Goal: Task Accomplishment & Management: Manage account settings

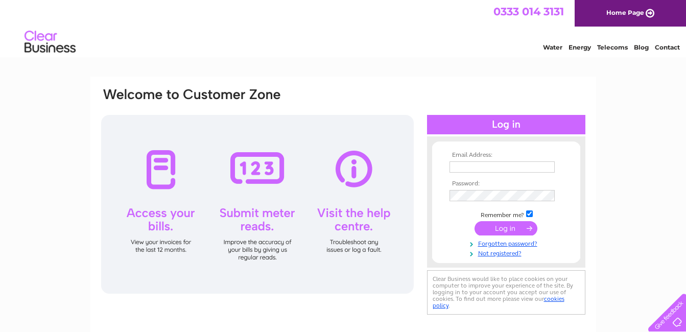
type input "krbound@hotmail.co.uk"
click at [492, 229] on input "submit" at bounding box center [506, 228] width 63 height 14
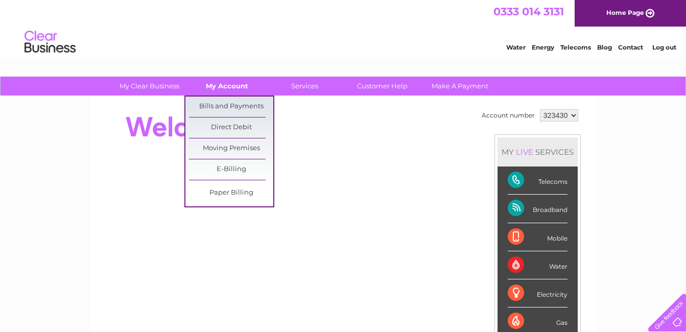
click at [236, 83] on link "My Account" at bounding box center [227, 86] width 84 height 19
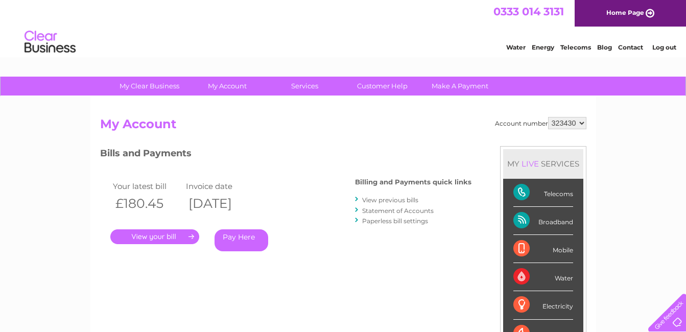
click at [377, 199] on link "View previous bills" at bounding box center [390, 200] width 56 height 8
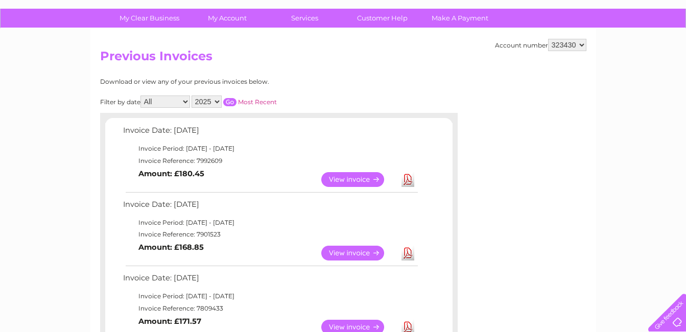
scroll to position [51, 0]
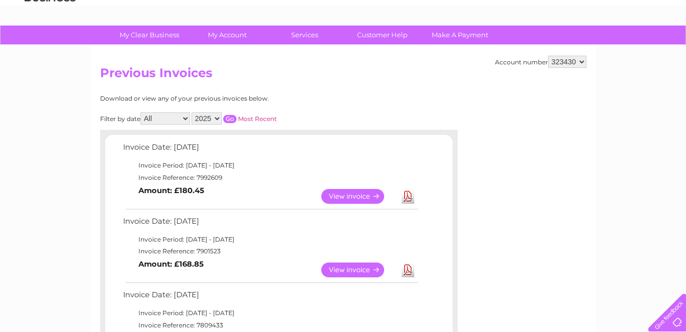
click at [350, 194] on link "View" at bounding box center [358, 196] width 75 height 15
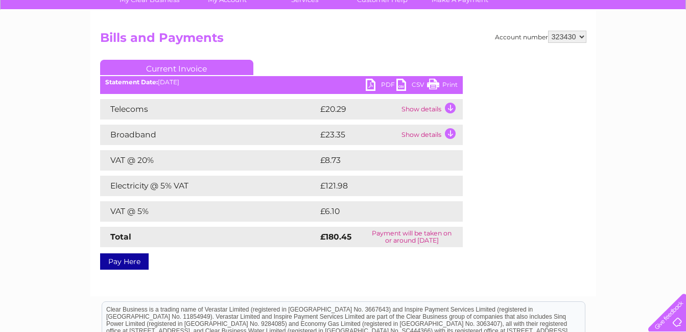
scroll to position [102, 0]
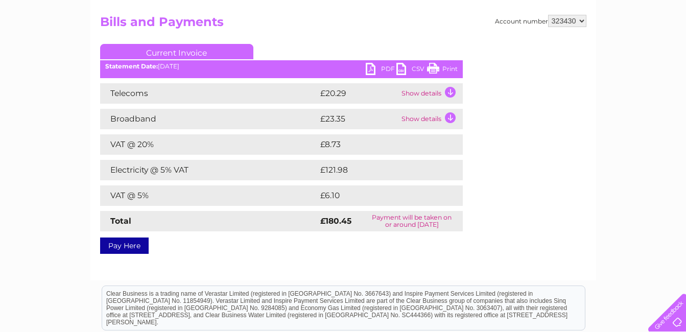
click at [434, 66] on link "Print" at bounding box center [442, 70] width 31 height 15
click at [370, 69] on link "PDF" at bounding box center [381, 70] width 31 height 15
click at [401, 68] on link "CSV" at bounding box center [411, 70] width 31 height 15
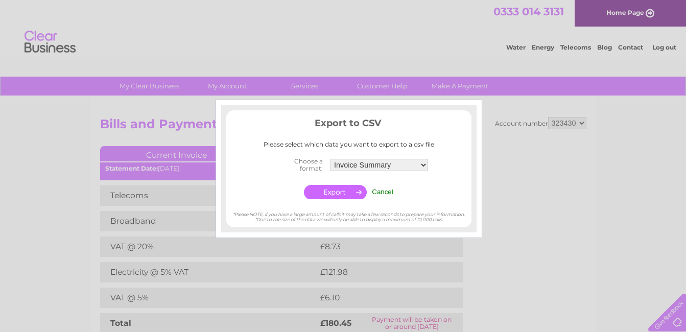
click at [333, 189] on input "button" at bounding box center [335, 192] width 63 height 14
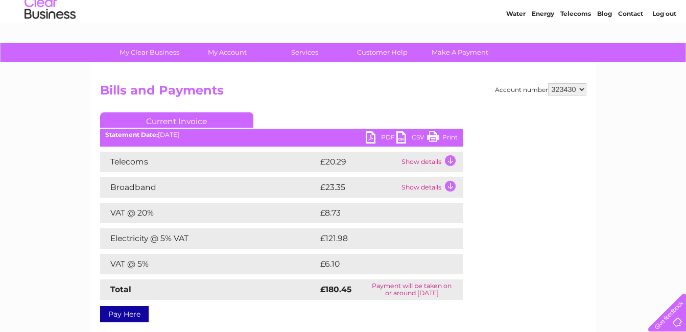
scroll to position [51, 0]
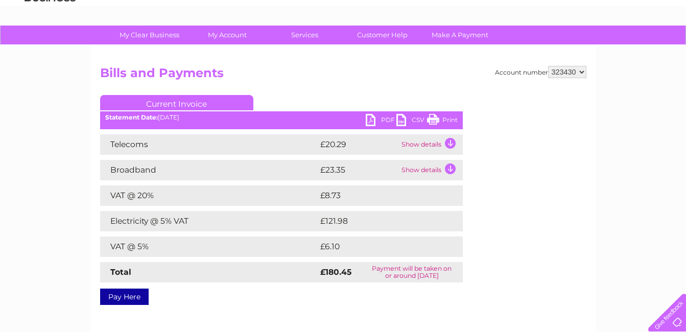
click at [314, 71] on h2 "Bills and Payments" at bounding box center [343, 75] width 486 height 19
